Goal: Task Accomplishment & Management: Use online tool/utility

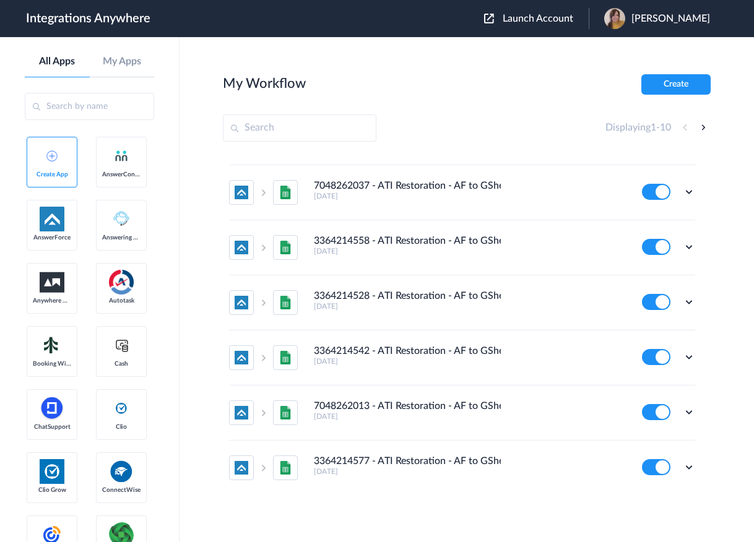
scroll to position [210, 0]
drag, startPoint x: 418, startPoint y: 24, endPoint x: 441, endPoint y: 23, distance: 22.9
click at [418, 24] on header "Integrations Anywhere Launch Account [PERSON_NAME] My Account Logout" at bounding box center [377, 18] width 754 height 37
click at [573, 20] on span "Launch Account" at bounding box center [537, 19] width 71 height 10
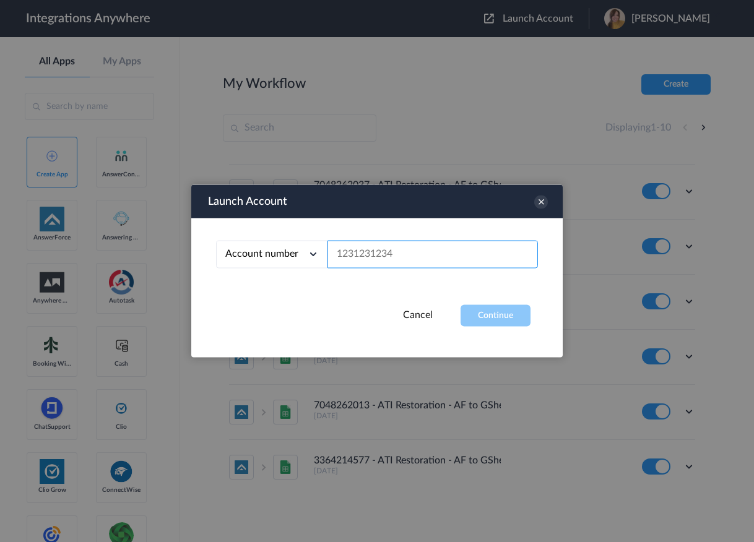
click at [366, 255] on input "text" at bounding box center [432, 255] width 210 height 28
paste input "8777290865"
type input "8777290865"
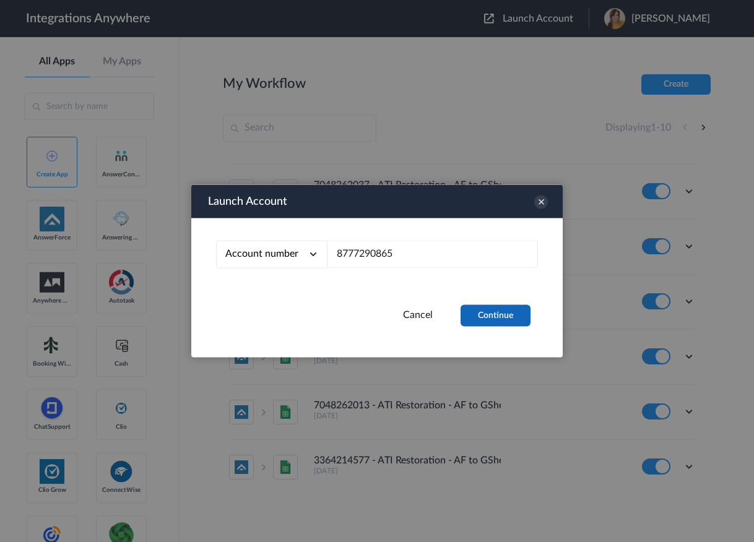
click at [503, 316] on button "Continue" at bounding box center [495, 316] width 70 height 22
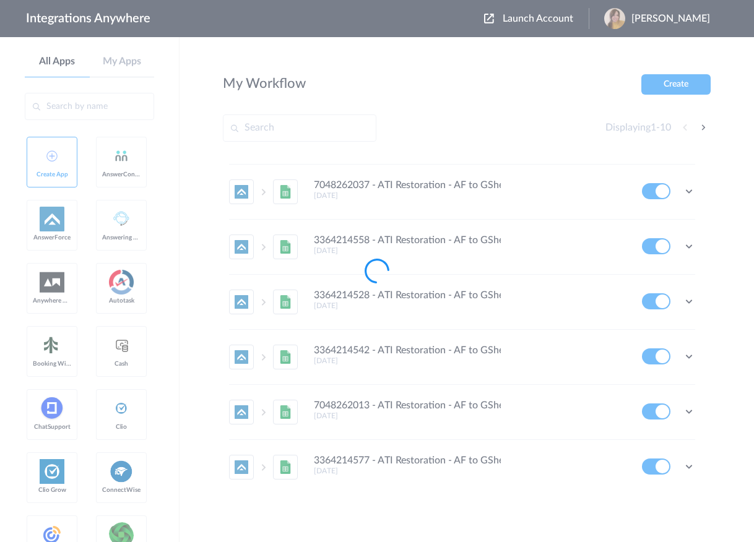
scroll to position [0, 0]
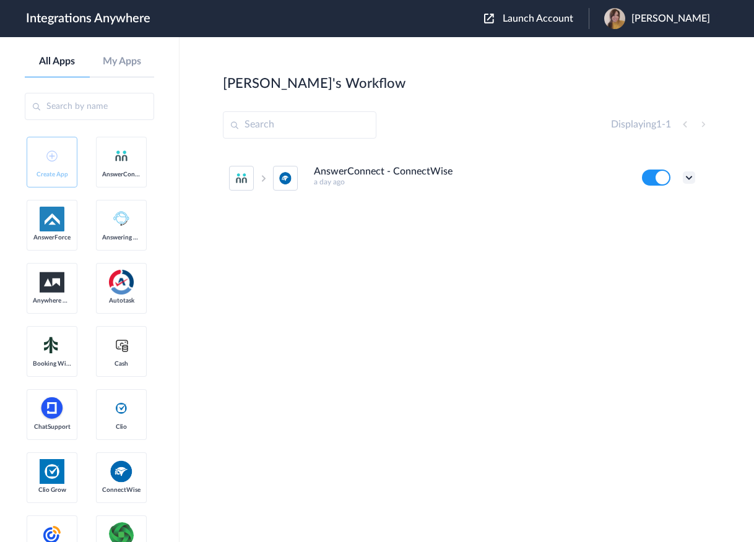
click at [689, 176] on icon at bounding box center [689, 177] width 12 height 12
click at [666, 205] on li "Edit" at bounding box center [654, 206] width 80 height 23
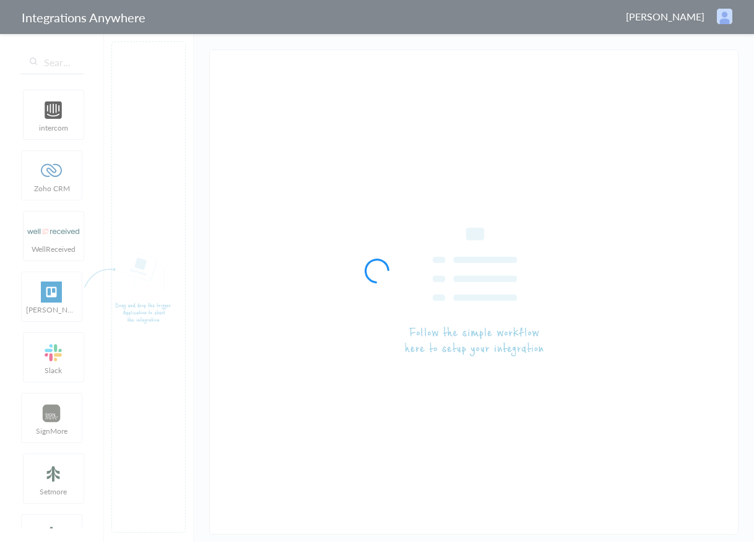
type input "AnswerConnect - ConnectWise"
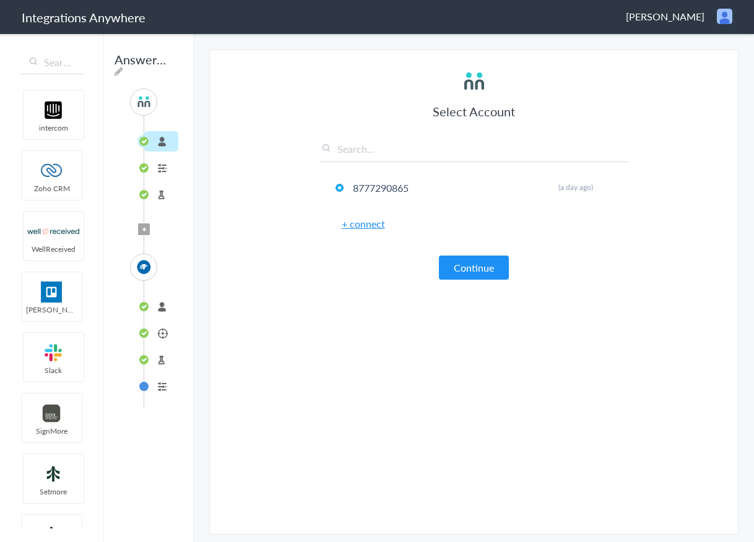
click at [168, 330] on li "Ticket" at bounding box center [161, 333] width 34 height 20
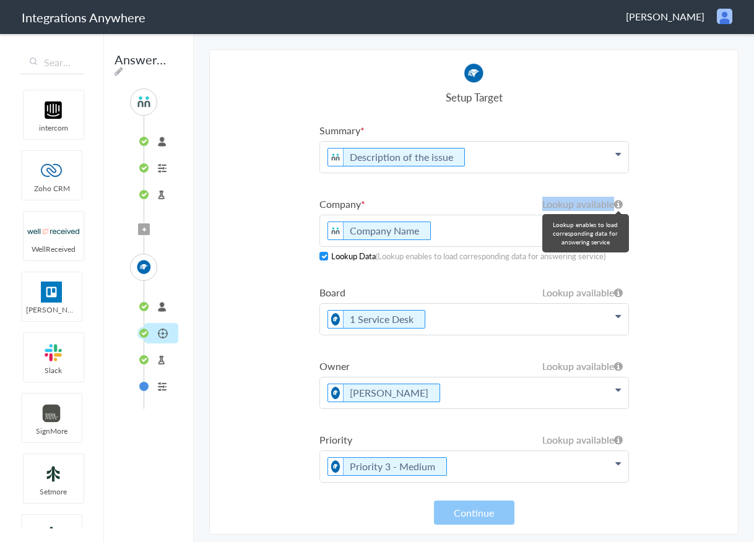
drag, startPoint x: 527, startPoint y: 202, endPoint x: 605, endPoint y: 211, distance: 78.4
click at [605, 211] on li "Company Lookup available Lookup available Company Name ConnectWise AnswerConnec…" at bounding box center [473, 229] width 309 height 65
click at [481, 274] on ul "Summary Description of the issue First Name Last Name Phone Company Name Date s…" at bounding box center [473, 339] width 309 height 433
click at [393, 44] on main "The system encountered four errors. Check More Trigger Connect Action Setup Tes…" at bounding box center [474, 287] width 560 height 510
